Goal: Check status: Check status

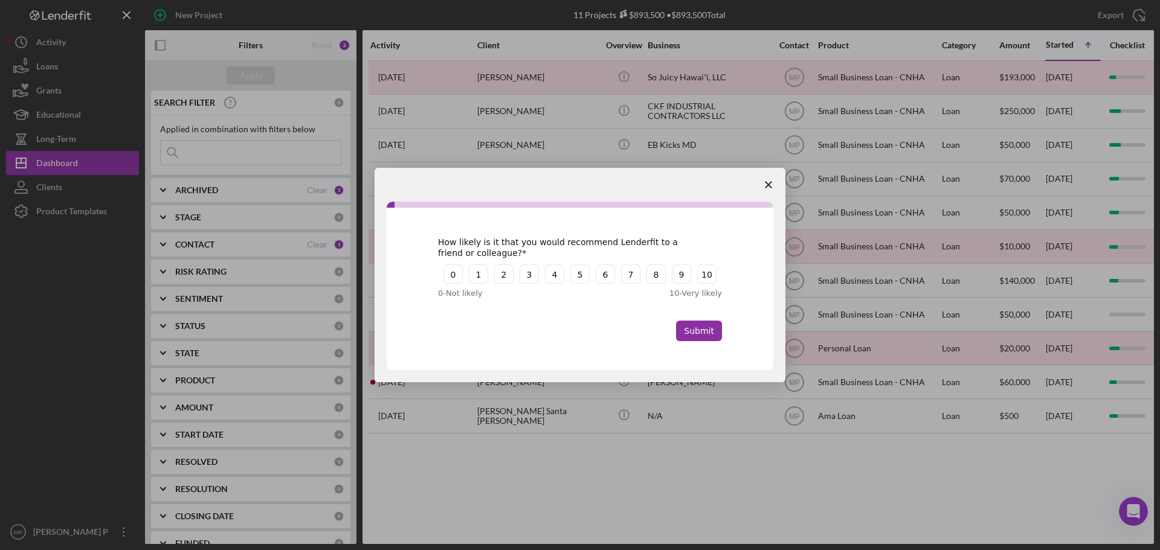
click at [769, 184] on icon "Close survey" at bounding box center [768, 184] width 7 height 7
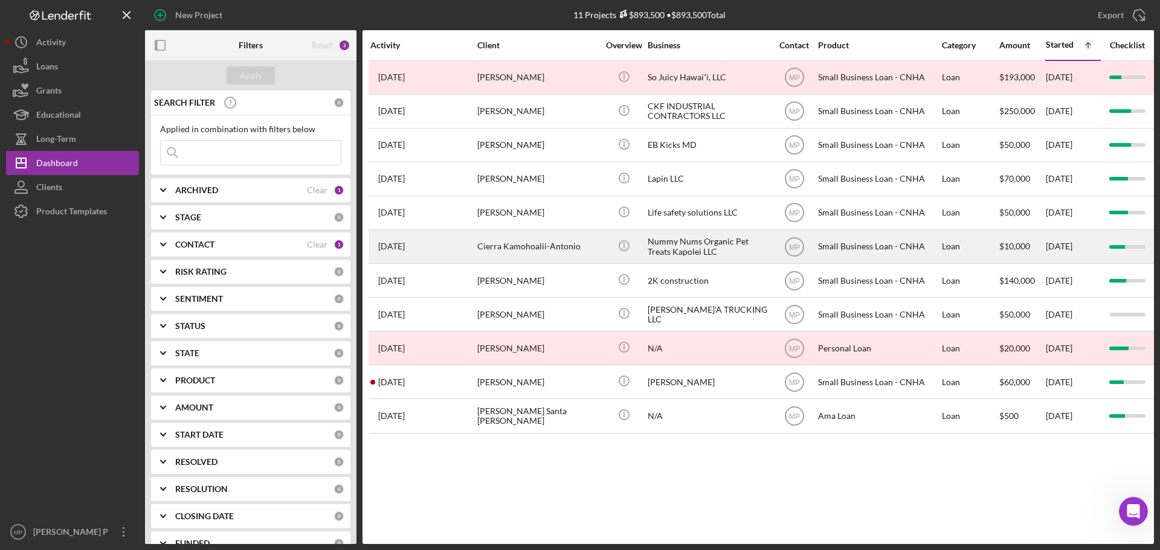
click at [703, 245] on div "Nummy Nums Organic Pet Treats Kapolei LLC" at bounding box center [708, 247] width 121 height 32
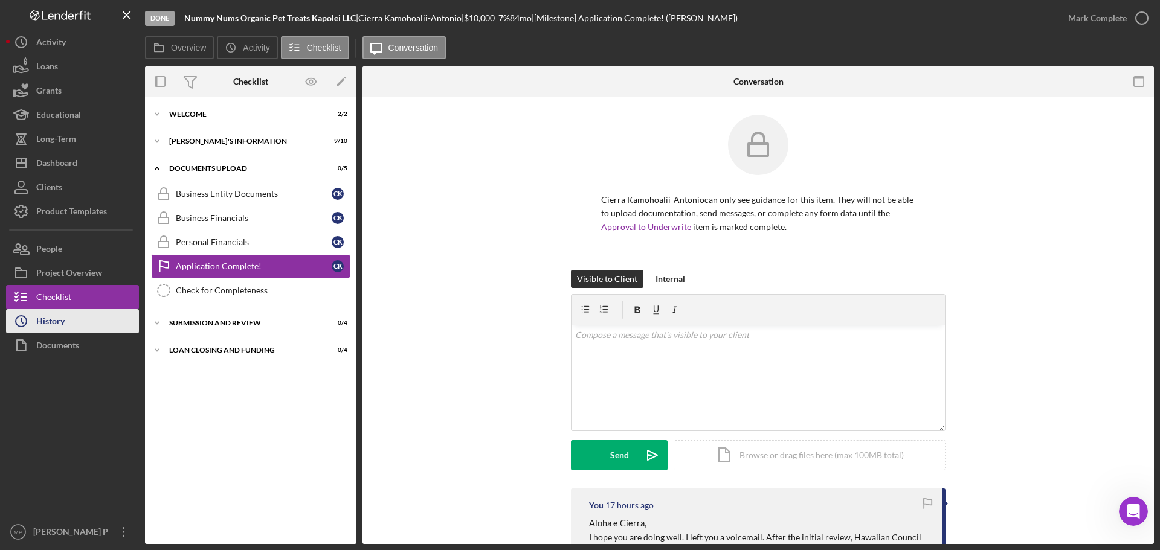
click at [76, 322] on button "Icon/History History" at bounding box center [72, 321] width 133 height 24
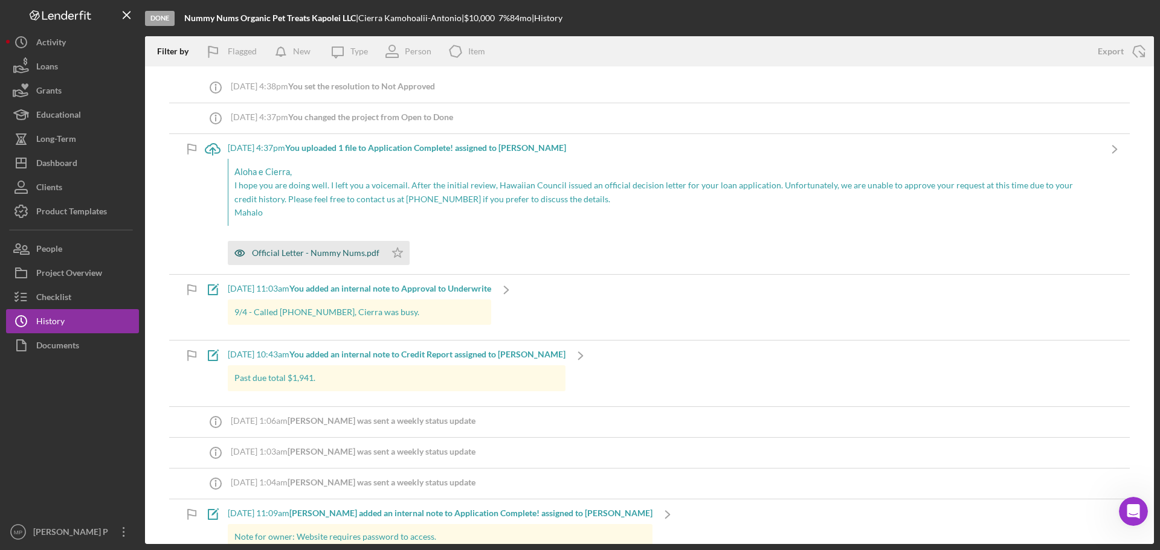
click at [334, 253] on div "Official Letter - Nummy Nums.pdf" at bounding box center [315, 253] width 127 height 10
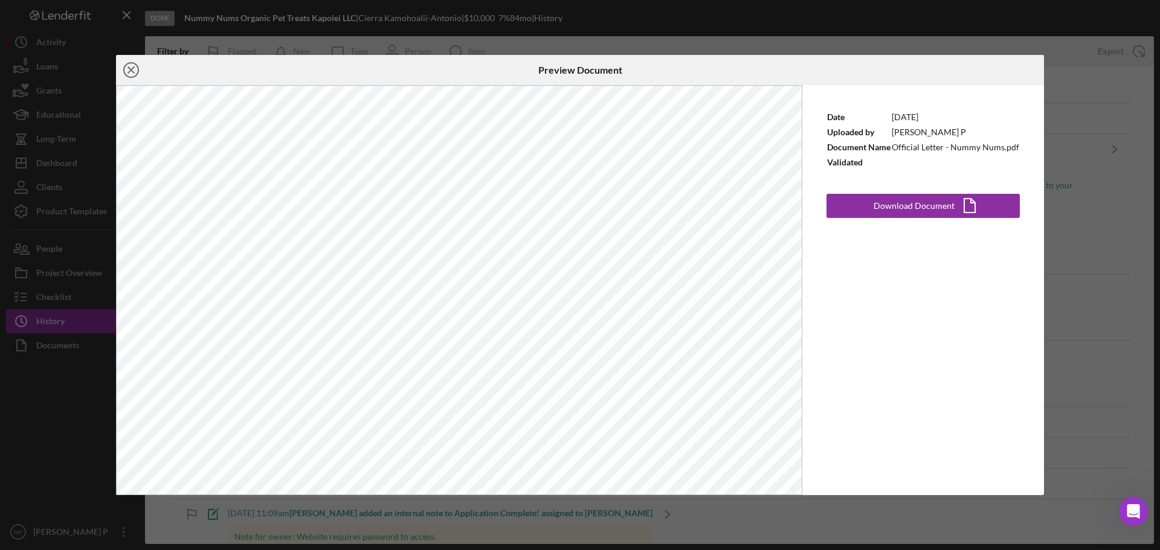
click at [130, 70] on icon "Icon/Close" at bounding box center [131, 70] width 30 height 30
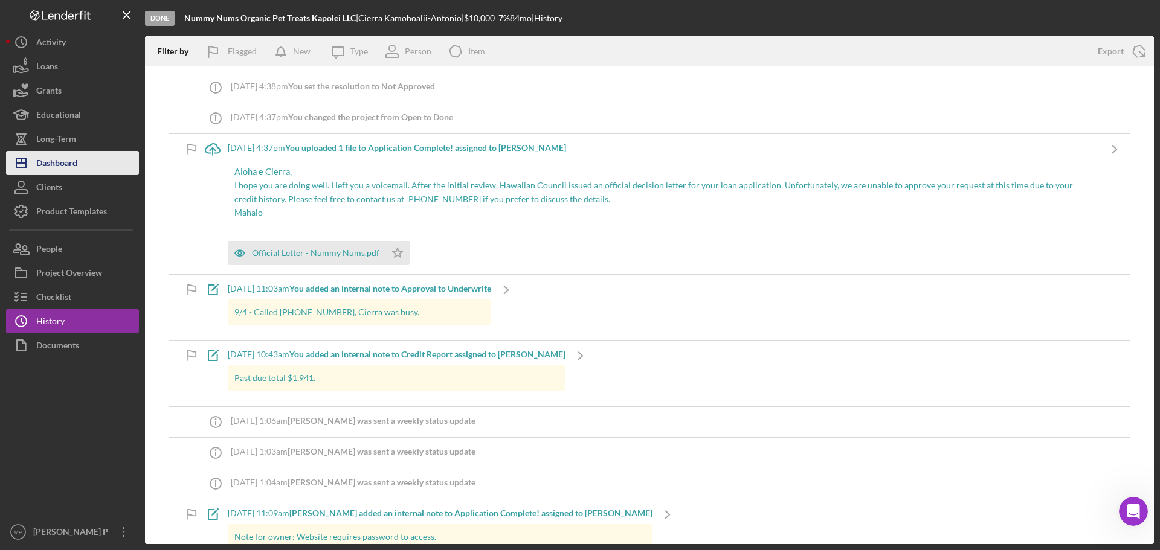
click at [85, 157] on button "Icon/Dashboard Dashboard" at bounding box center [72, 163] width 133 height 24
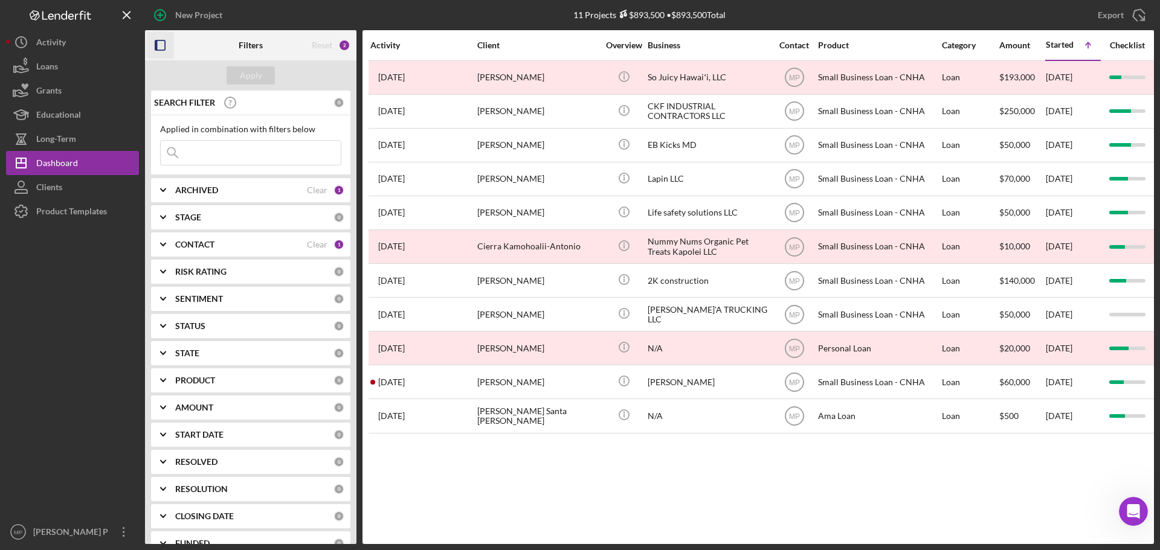
click at [161, 49] on icon "button" at bounding box center [160, 45] width 27 height 27
